Goal: Task Accomplishment & Management: Use online tool/utility

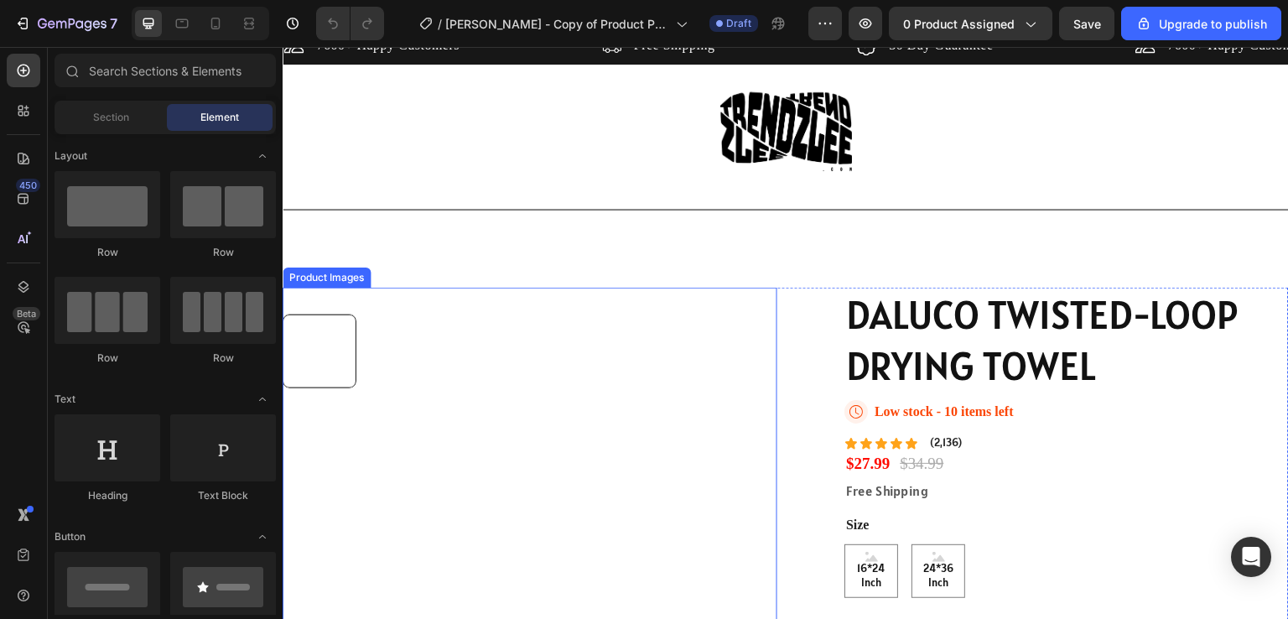
scroll to position [168, 0]
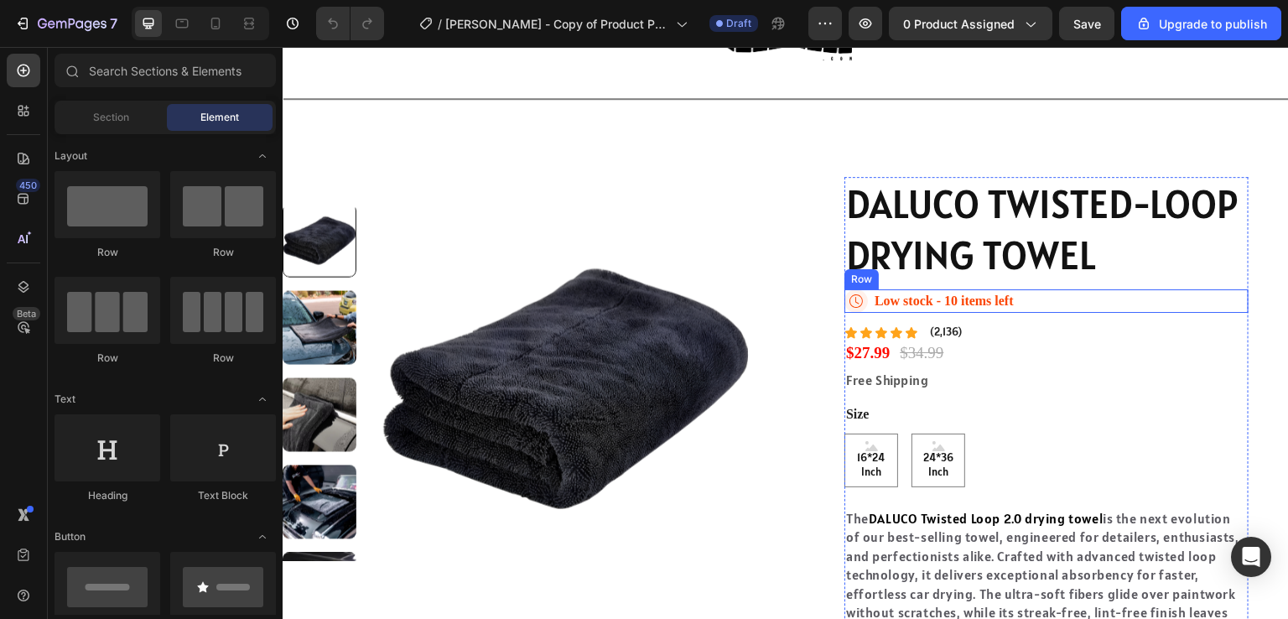
click at [1020, 301] on div "Icon Low stock - 10 items left Stock Counter Row" at bounding box center [1047, 300] width 404 height 23
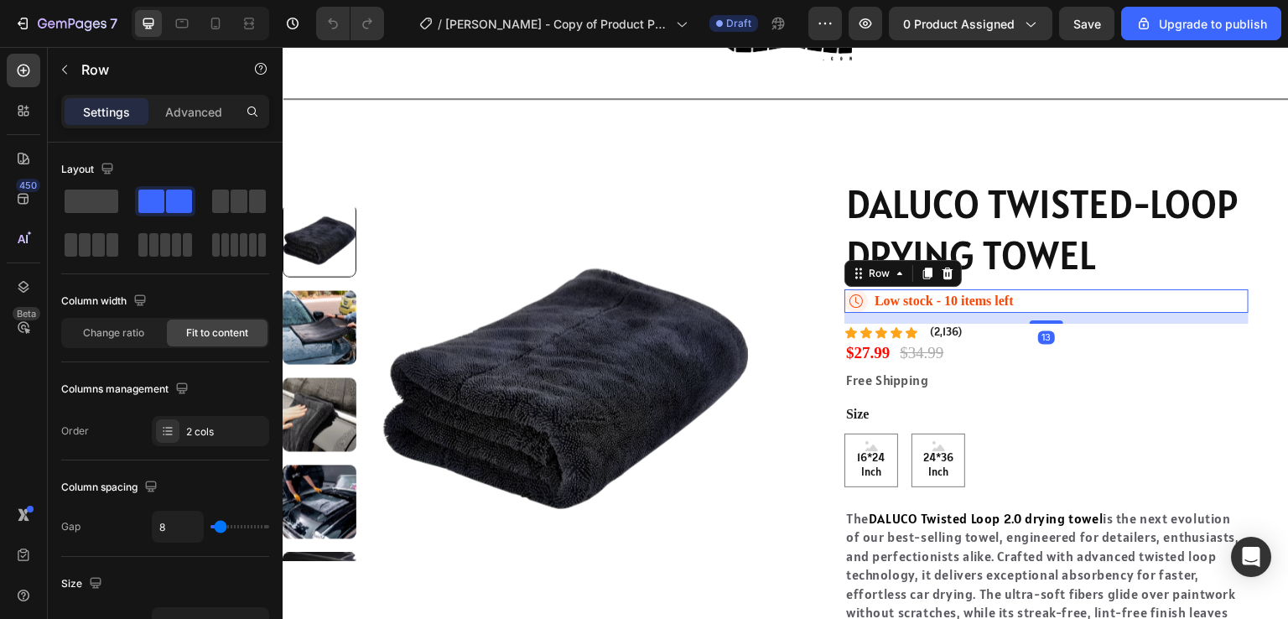
scroll to position [0, 0]
click at [944, 300] on p "Low stock - 10 items left" at bounding box center [944, 302] width 139 height 18
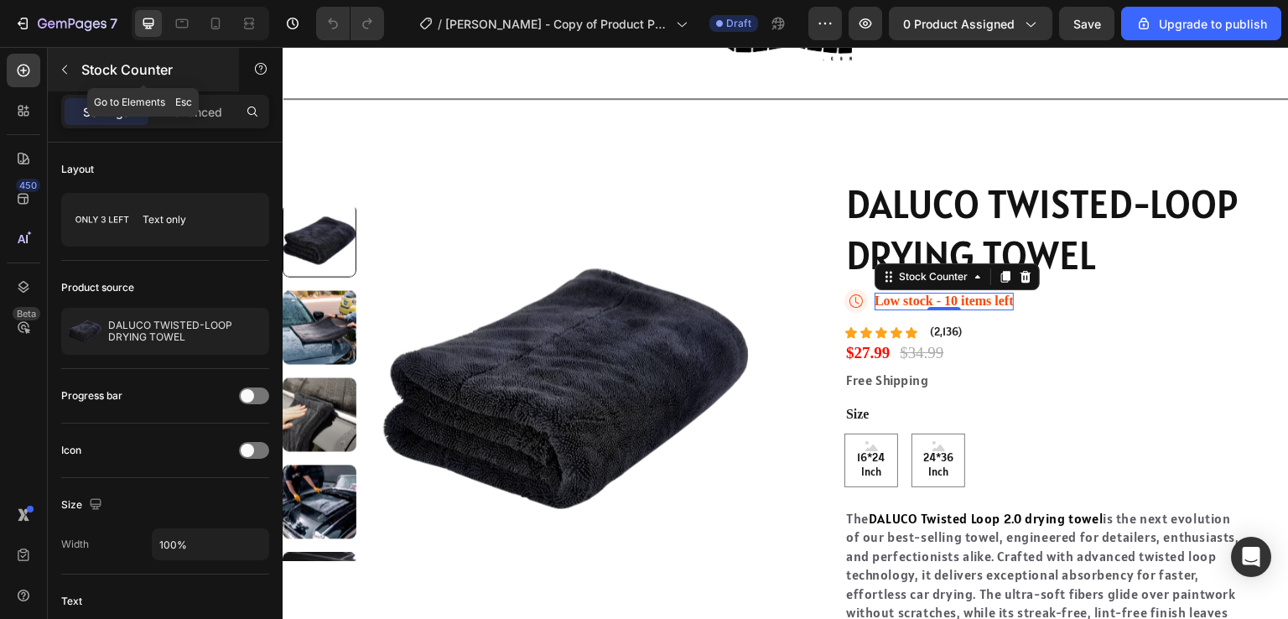
click at [174, 73] on p "Stock Counter" at bounding box center [152, 70] width 143 height 20
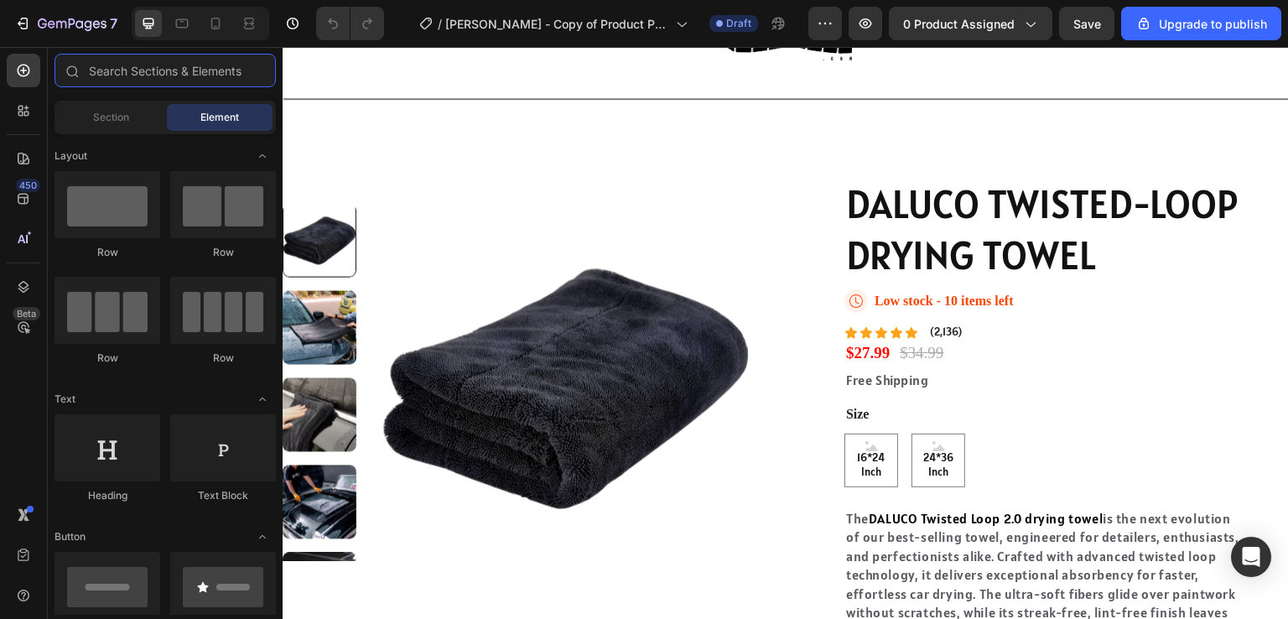
click at [174, 73] on input "text" at bounding box center [165, 71] width 221 height 34
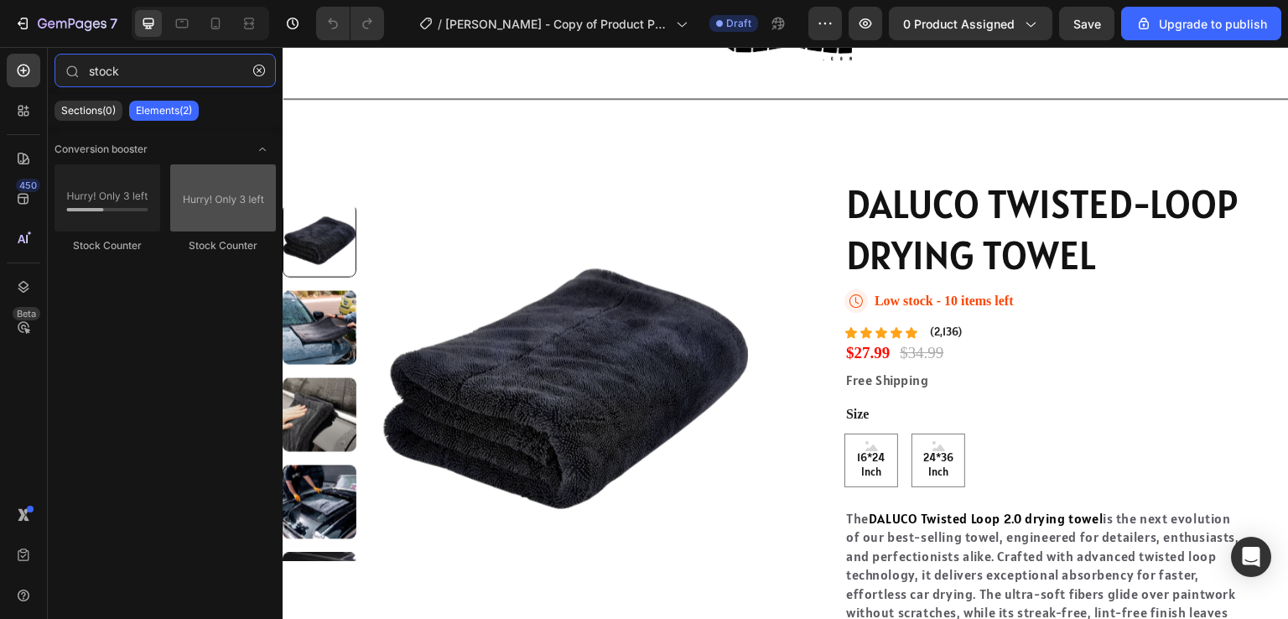
type input "stock"
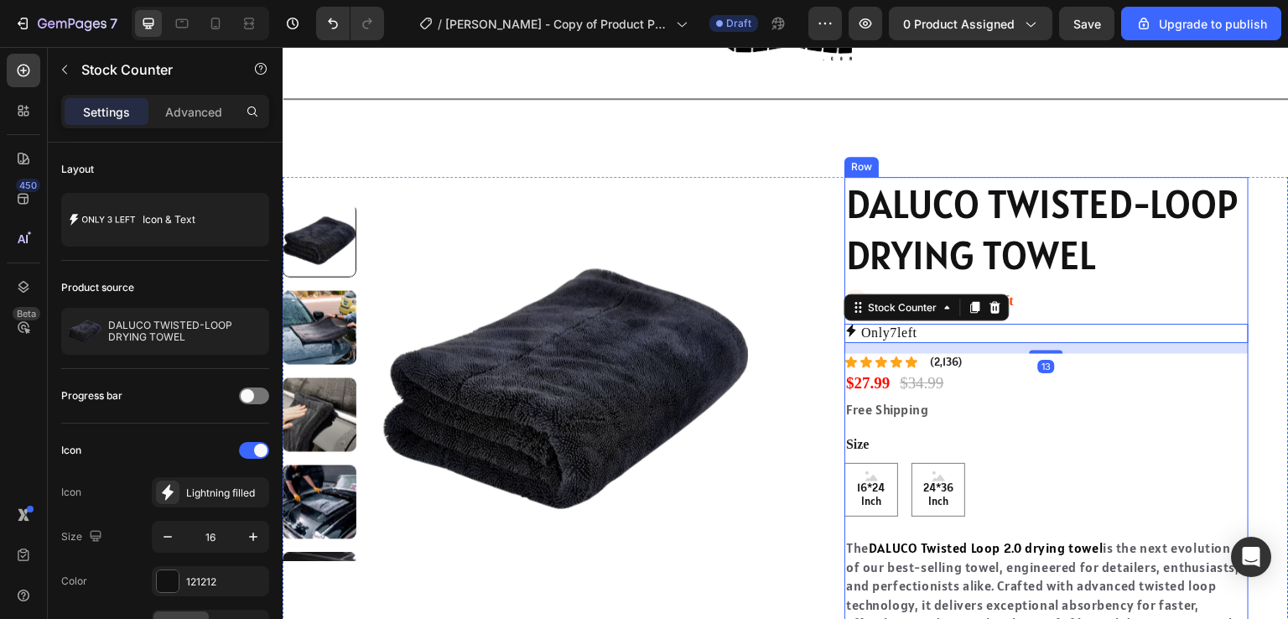
click at [1084, 319] on div "DALUCO TWISTED-LOOP DRYING TOWEL Product Title Icon Low stock - 10 items left S…" at bounding box center [1047, 494] width 404 height 634
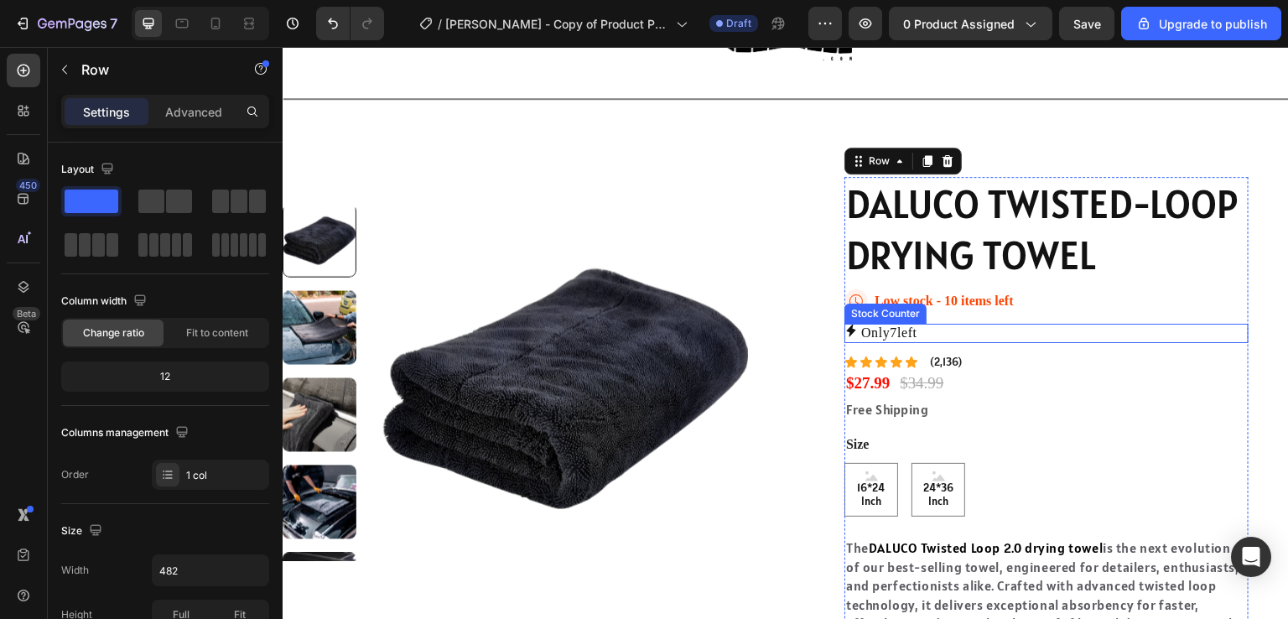
click at [1060, 332] on div "Only 7 left" at bounding box center [1047, 333] width 404 height 18
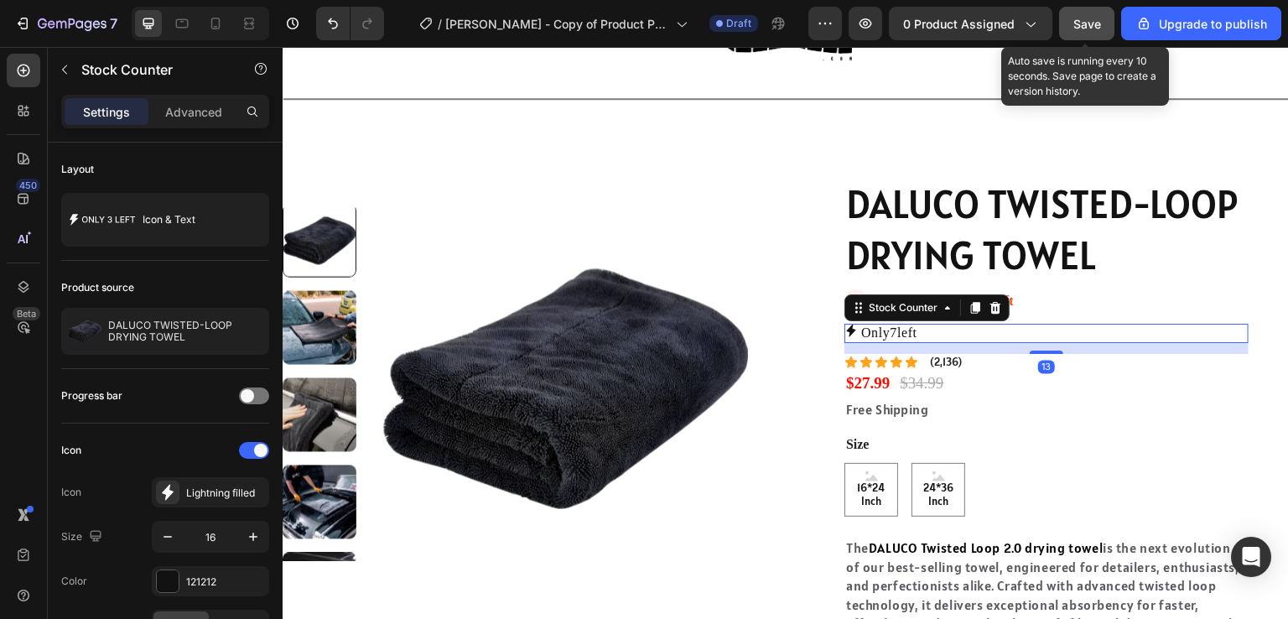
click at [1078, 31] on div "Save" at bounding box center [1088, 24] width 28 height 18
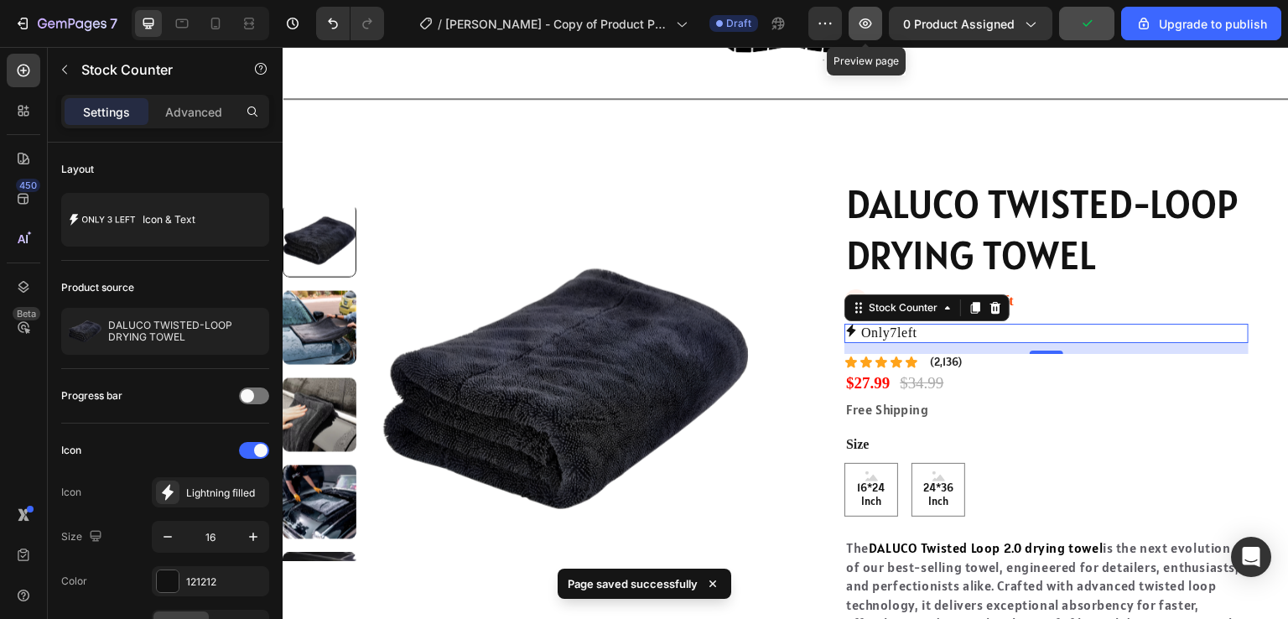
click at [861, 34] on button "button" at bounding box center [866, 24] width 34 height 34
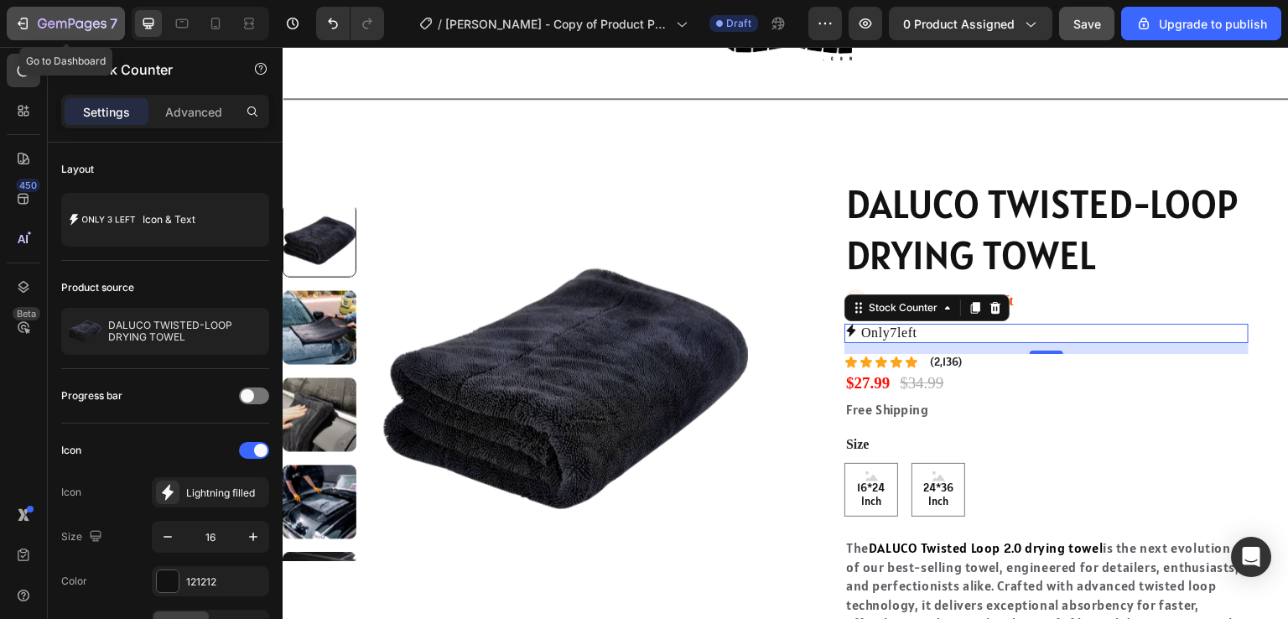
click at [99, 22] on icon "button" at bounding box center [72, 25] width 69 height 14
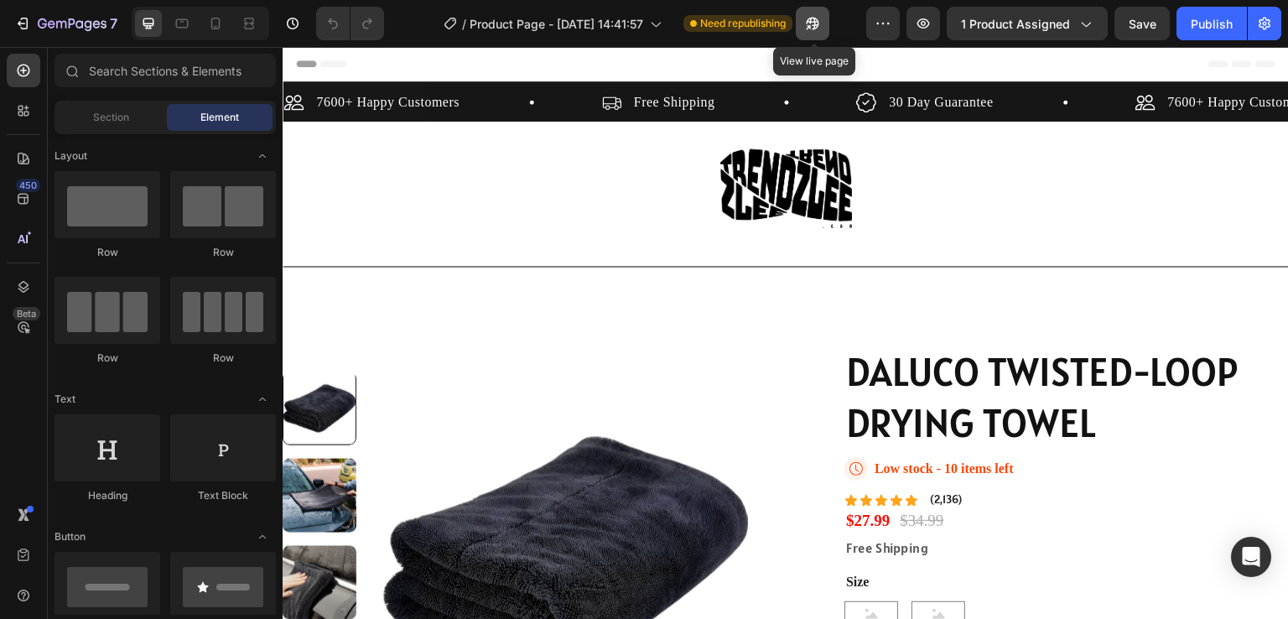
click at [806, 23] on icon "button" at bounding box center [812, 23] width 17 height 17
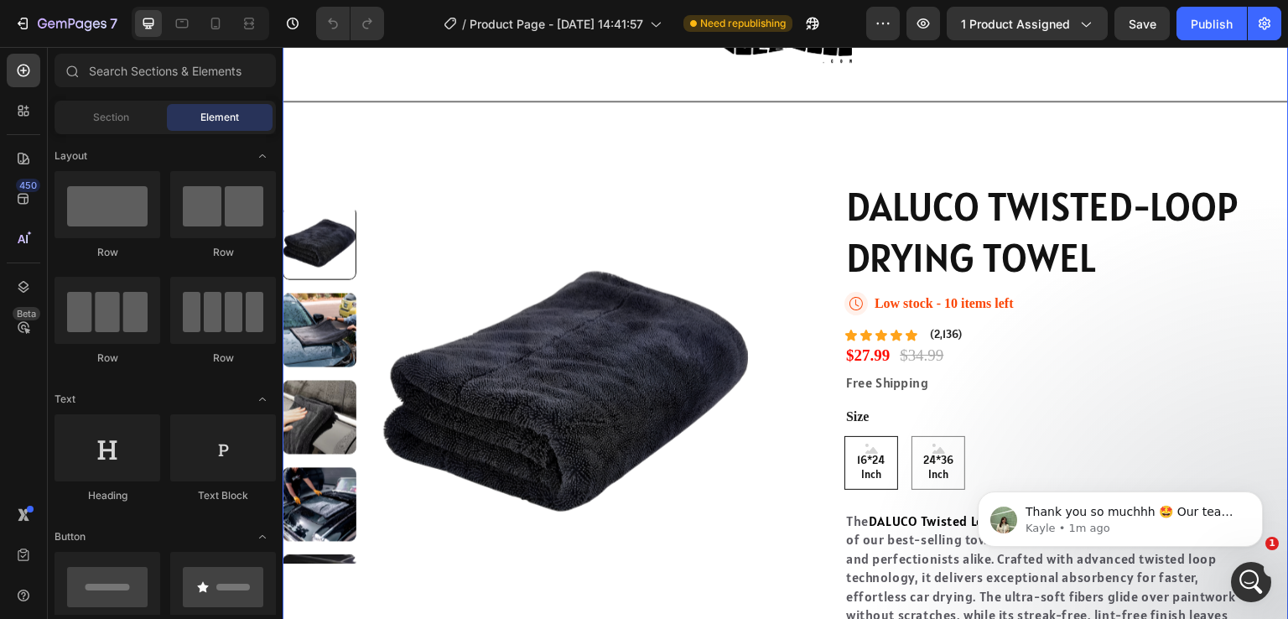
scroll to position [336, 0]
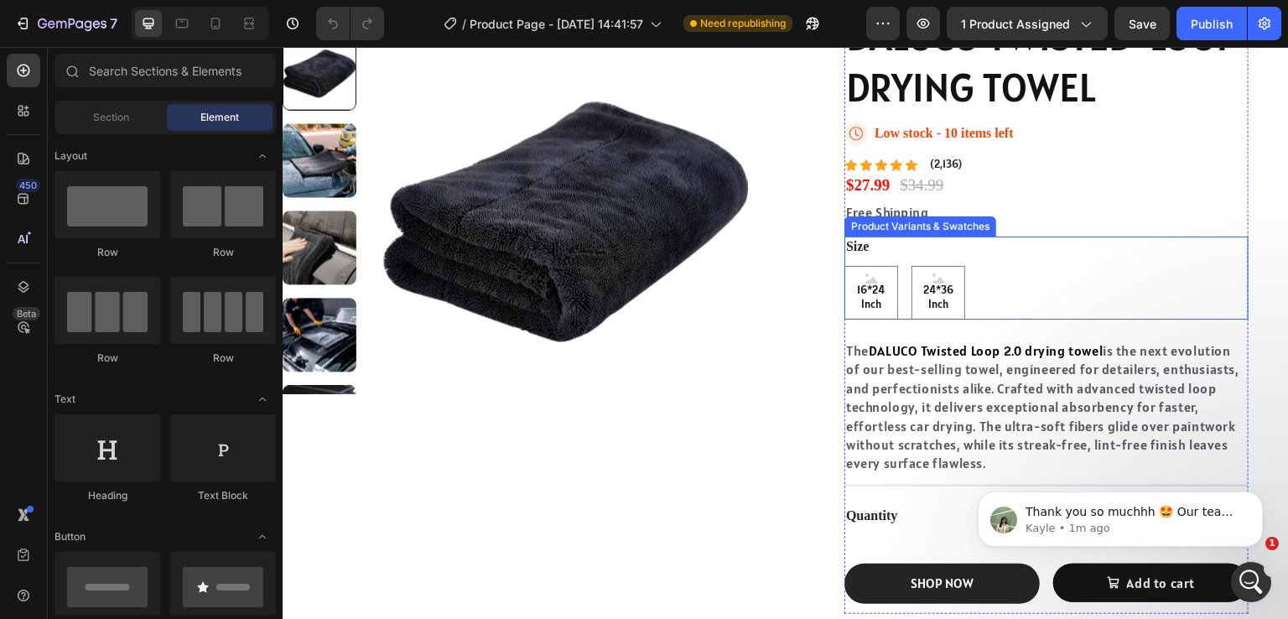
click at [1031, 306] on div "16*24 Inch 16*24 Inch 16*24 Inch 24*36 Inch 24*36 Inch 24*36 Inch" at bounding box center [1047, 293] width 404 height 54
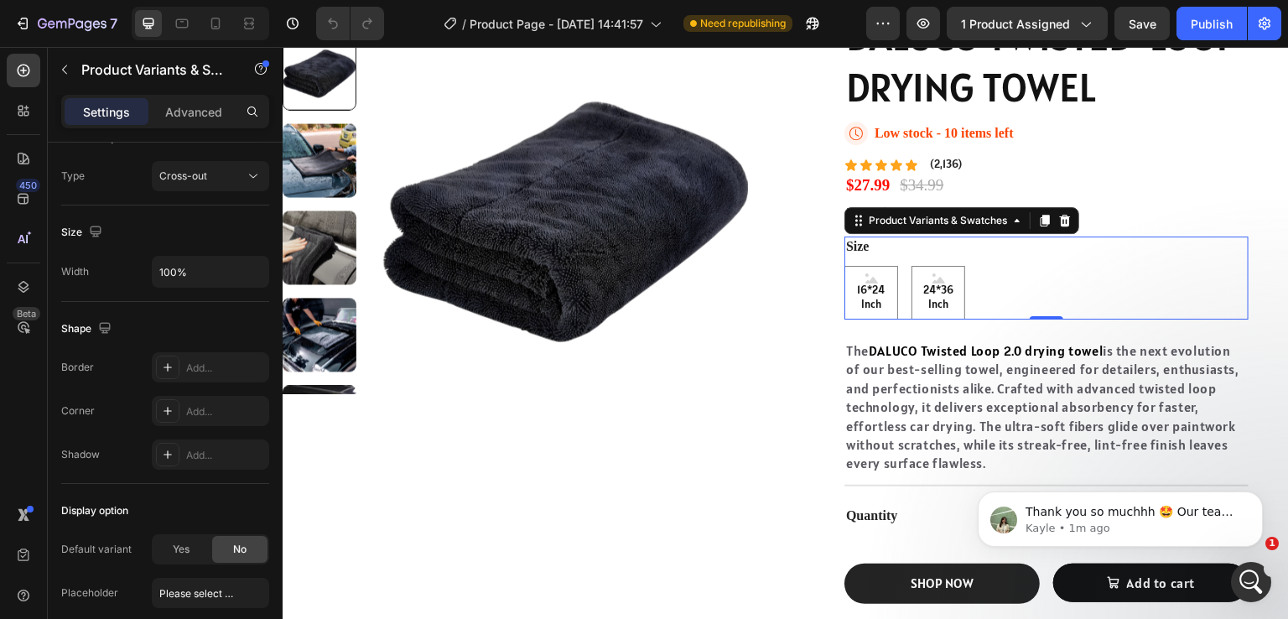
scroll to position [1131, 0]
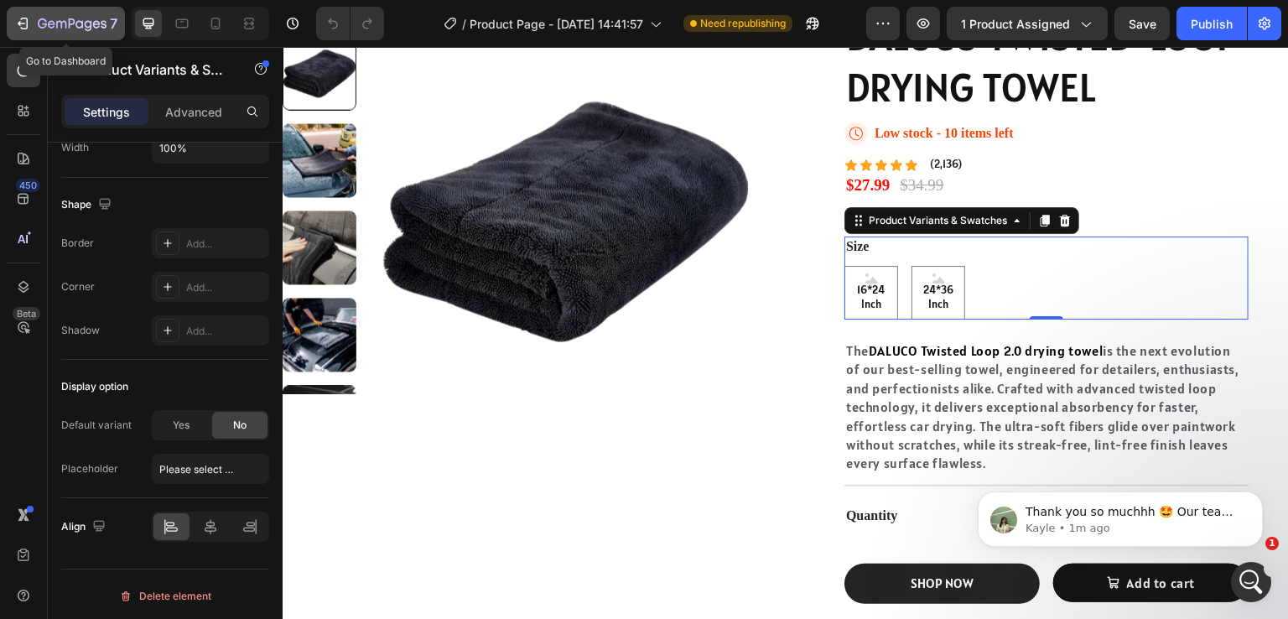
click at [49, 18] on icon "button" at bounding box center [72, 25] width 69 height 14
